Goal: Book appointment/travel/reservation

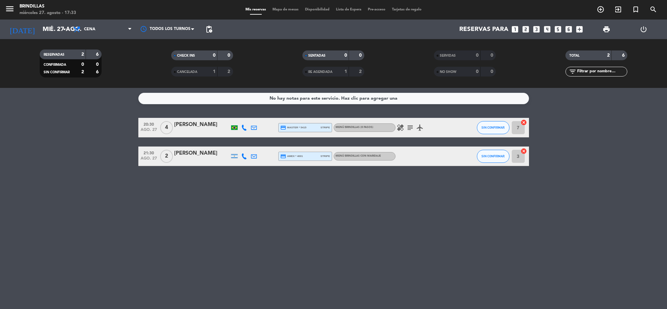
click at [243, 130] on div at bounding box center [244, 127] width 10 height 19
click at [243, 126] on icon at bounding box center [244, 128] width 6 height 6
click at [537, 30] on icon "looks_3" at bounding box center [536, 29] width 8 height 8
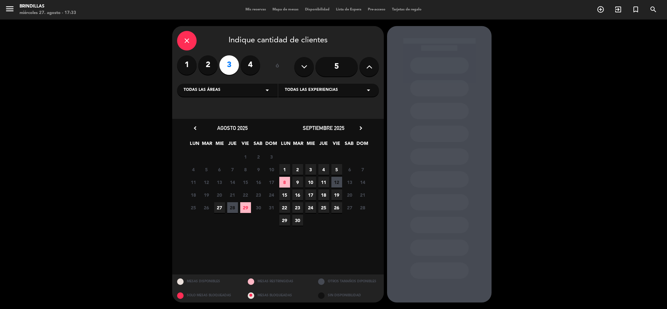
click at [222, 205] on span "27" at bounding box center [219, 207] width 11 height 11
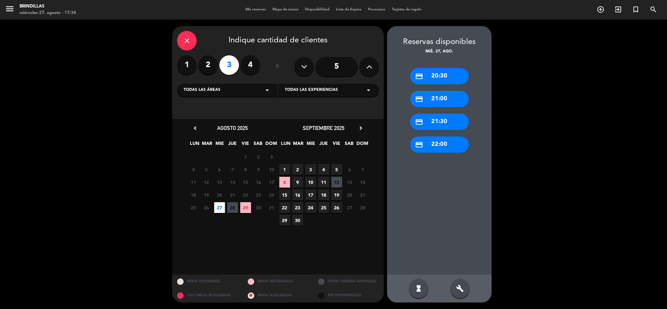
click at [435, 78] on div "credit_card 20:30" at bounding box center [439, 76] width 59 height 16
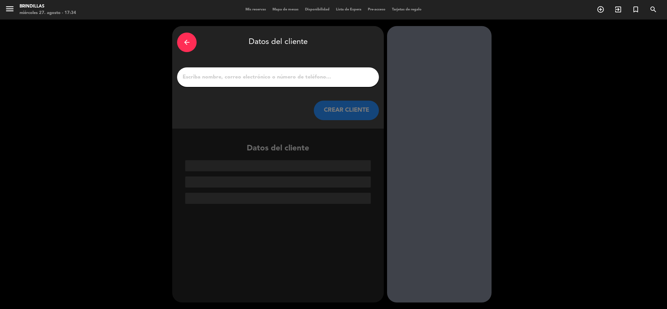
click at [284, 82] on div at bounding box center [278, 77] width 202 height 20
click at [284, 81] on input "1" at bounding box center [278, 77] width 192 height 9
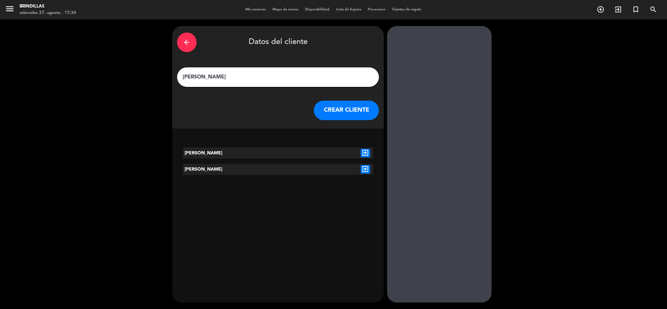
type input "[PERSON_NAME]"
click at [366, 170] on icon "exit_to_app" at bounding box center [365, 169] width 9 height 8
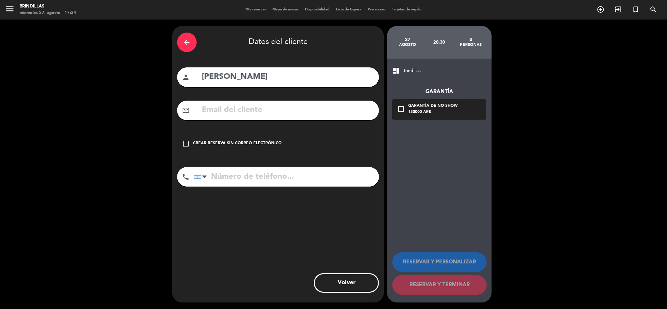
click at [259, 140] on div "Crear reserva sin correo electrónico" at bounding box center [237, 143] width 89 height 7
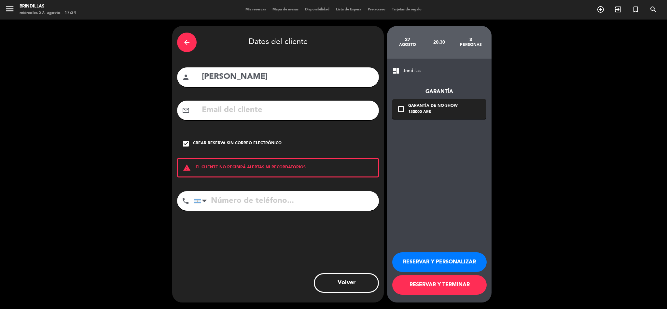
click at [443, 289] on button "RESERVAR Y TERMINAR" at bounding box center [439, 285] width 94 height 20
